Goal: Obtain resource: Download file/media

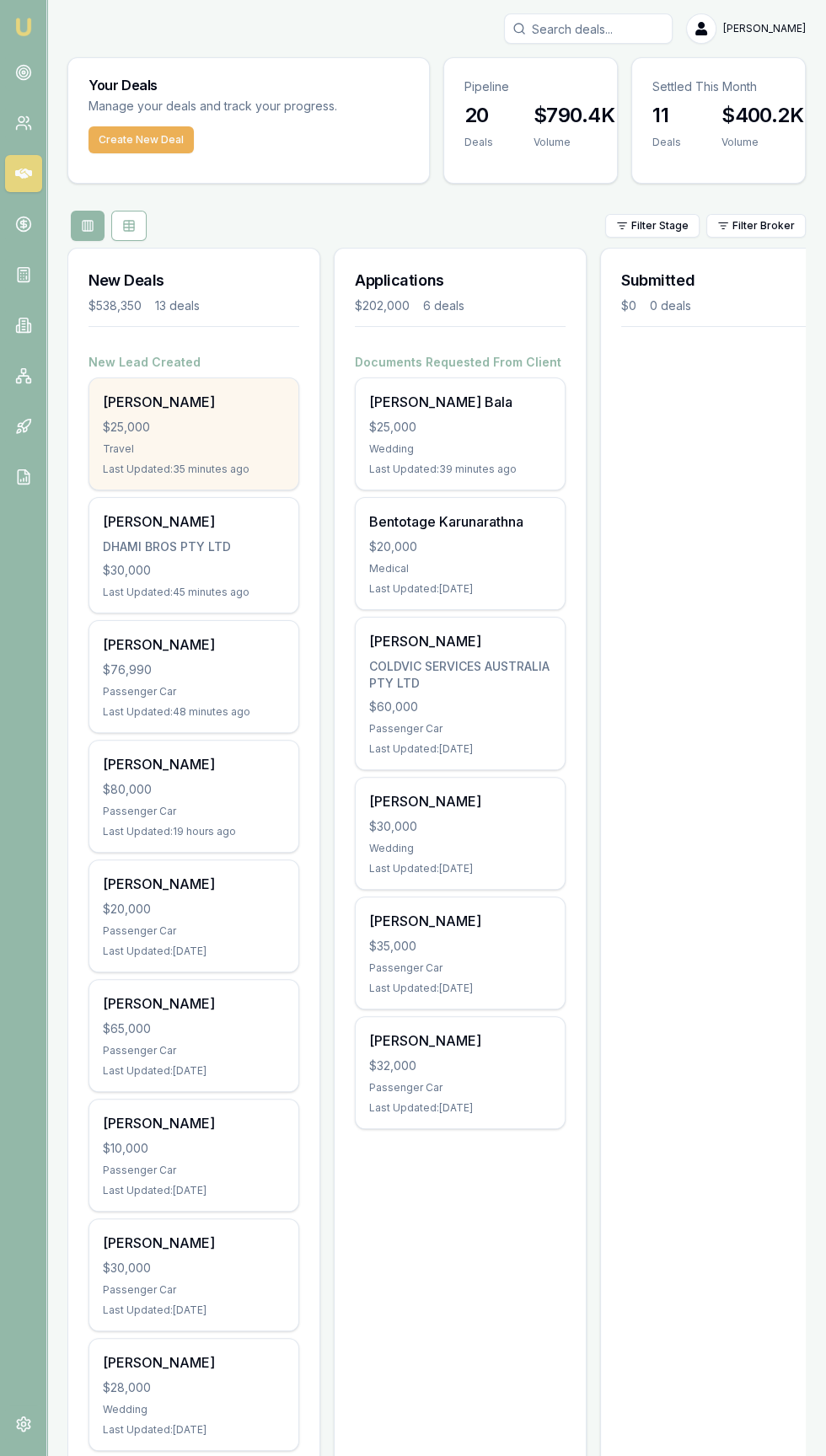
click at [229, 426] on div "$25,000" at bounding box center [193, 427] width 182 height 17
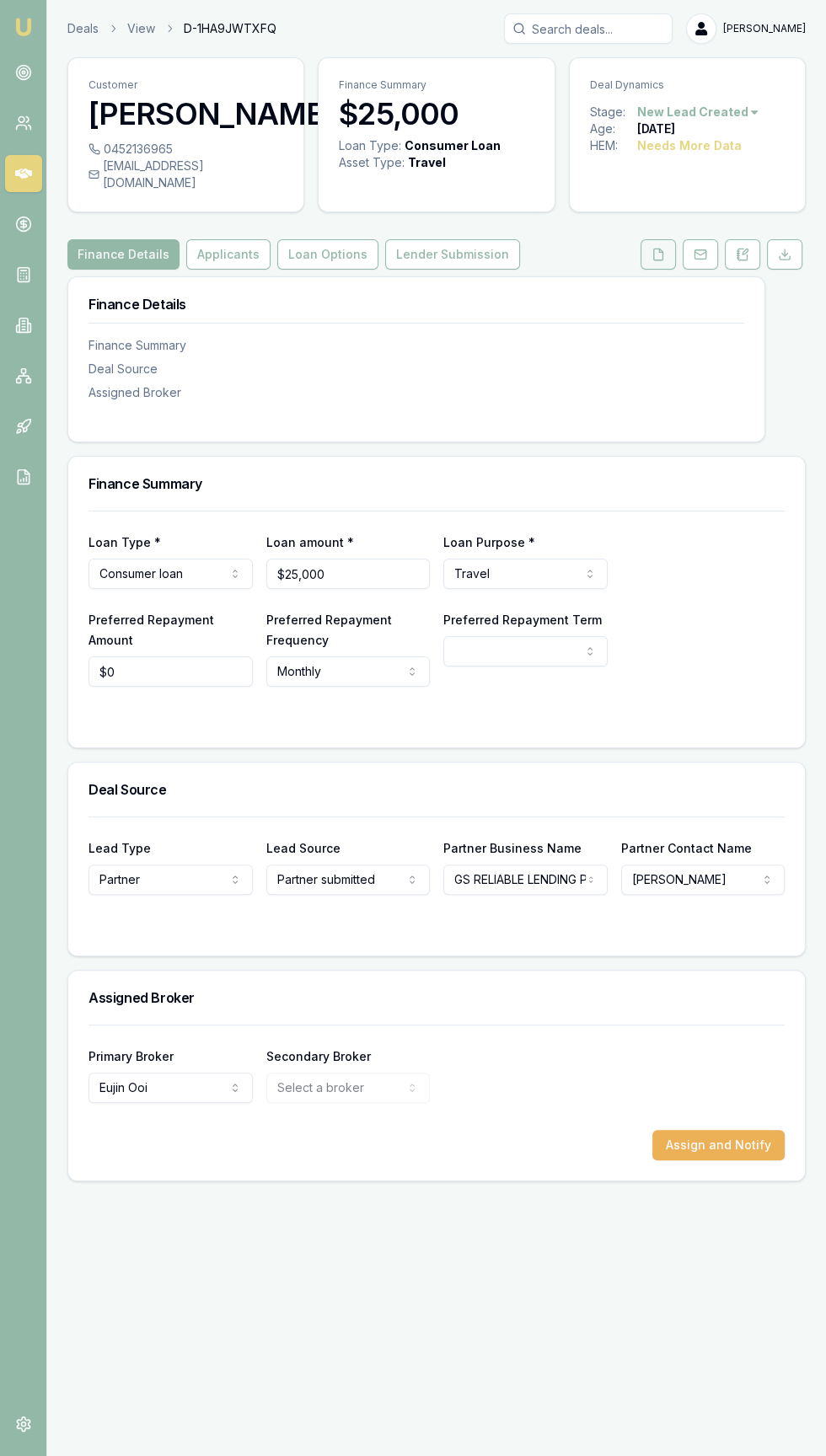
click at [657, 248] on icon at bounding box center [658, 254] width 14 height 14
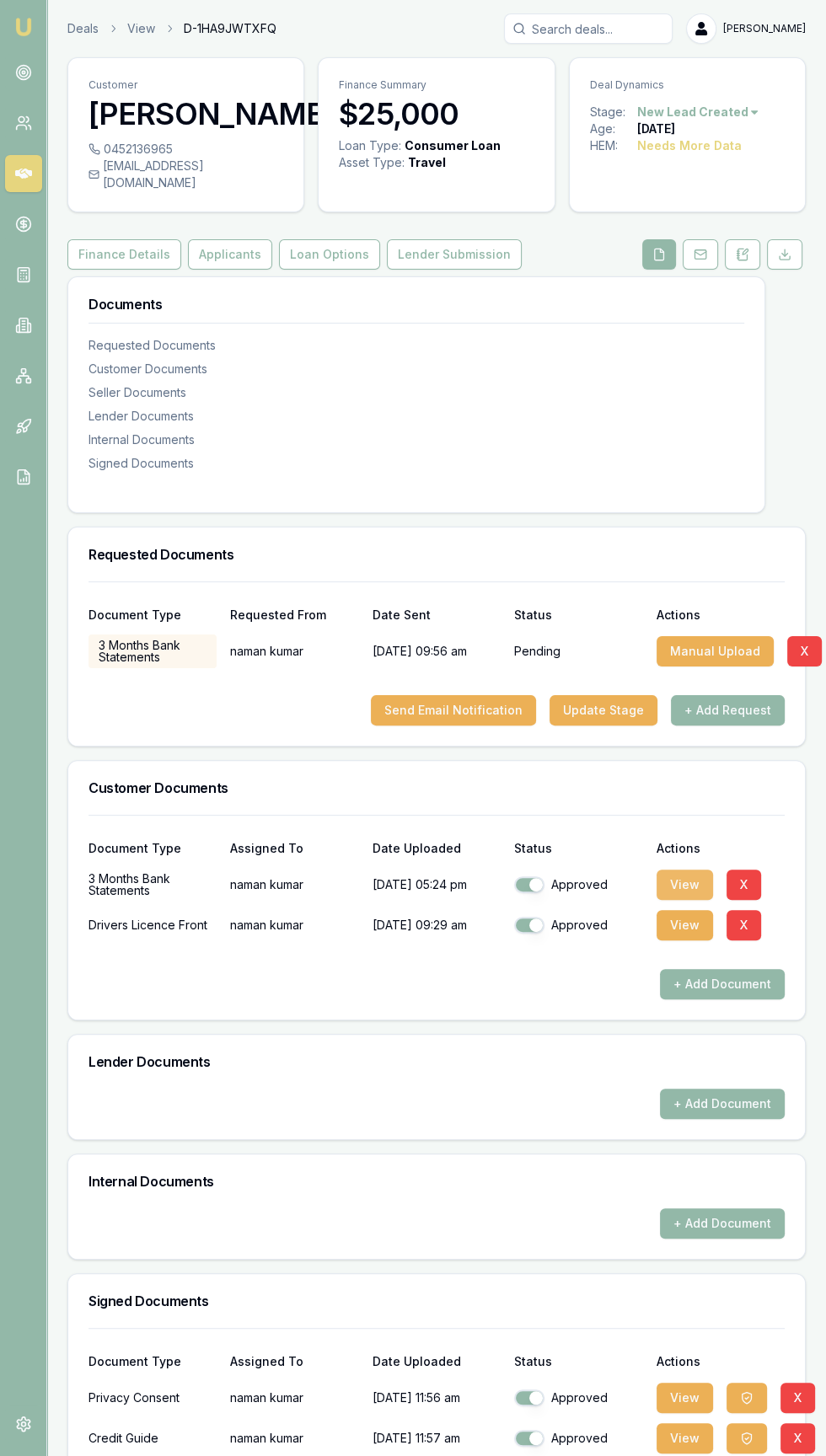
click at [687, 869] on button "View" at bounding box center [684, 884] width 56 height 30
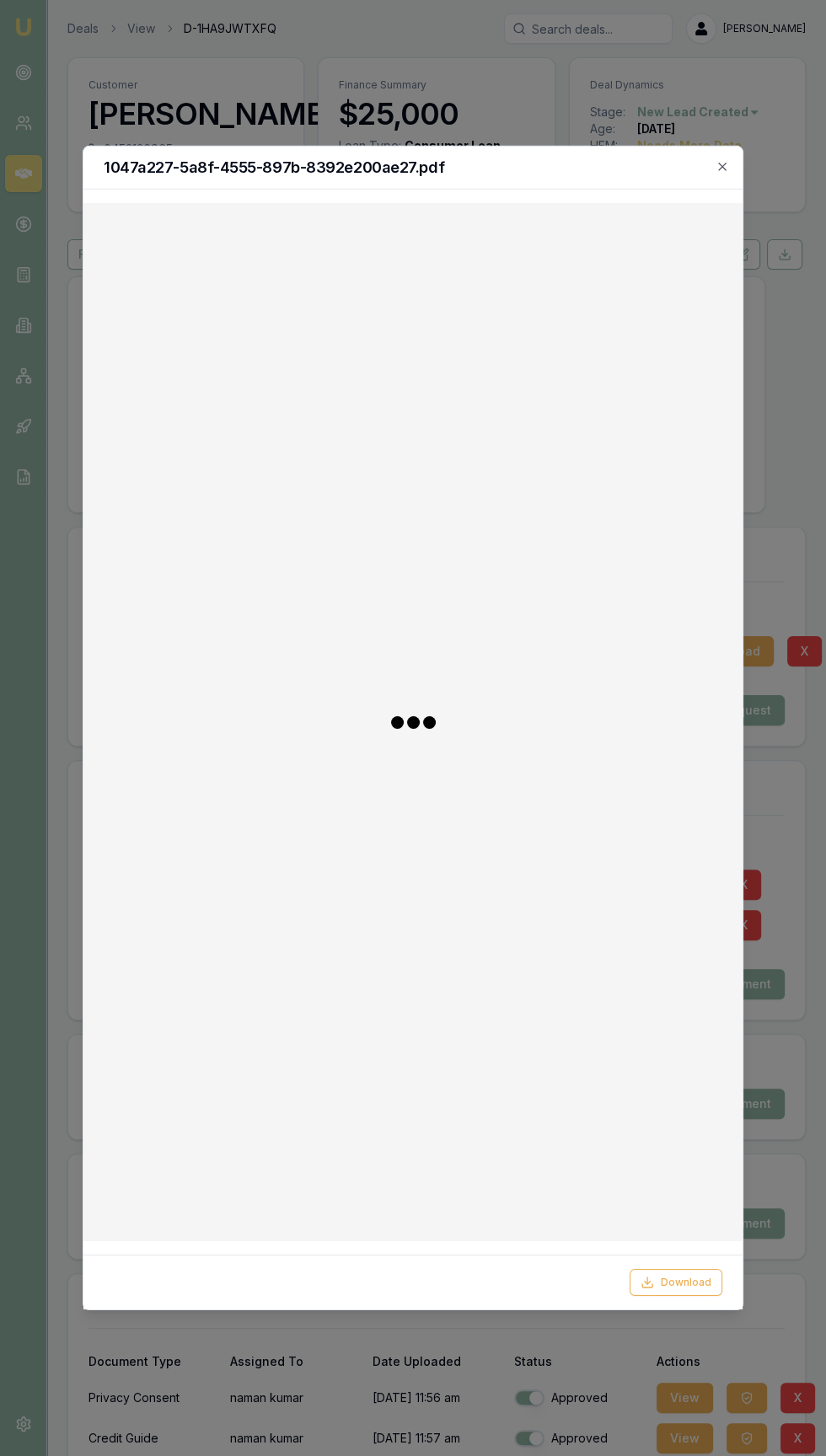
click at [668, 863] on div at bounding box center [413, 722] width 633 height 1011
click at [687, 1295] on button "Download" at bounding box center [676, 1283] width 93 height 27
